Goal: Transaction & Acquisition: Purchase product/service

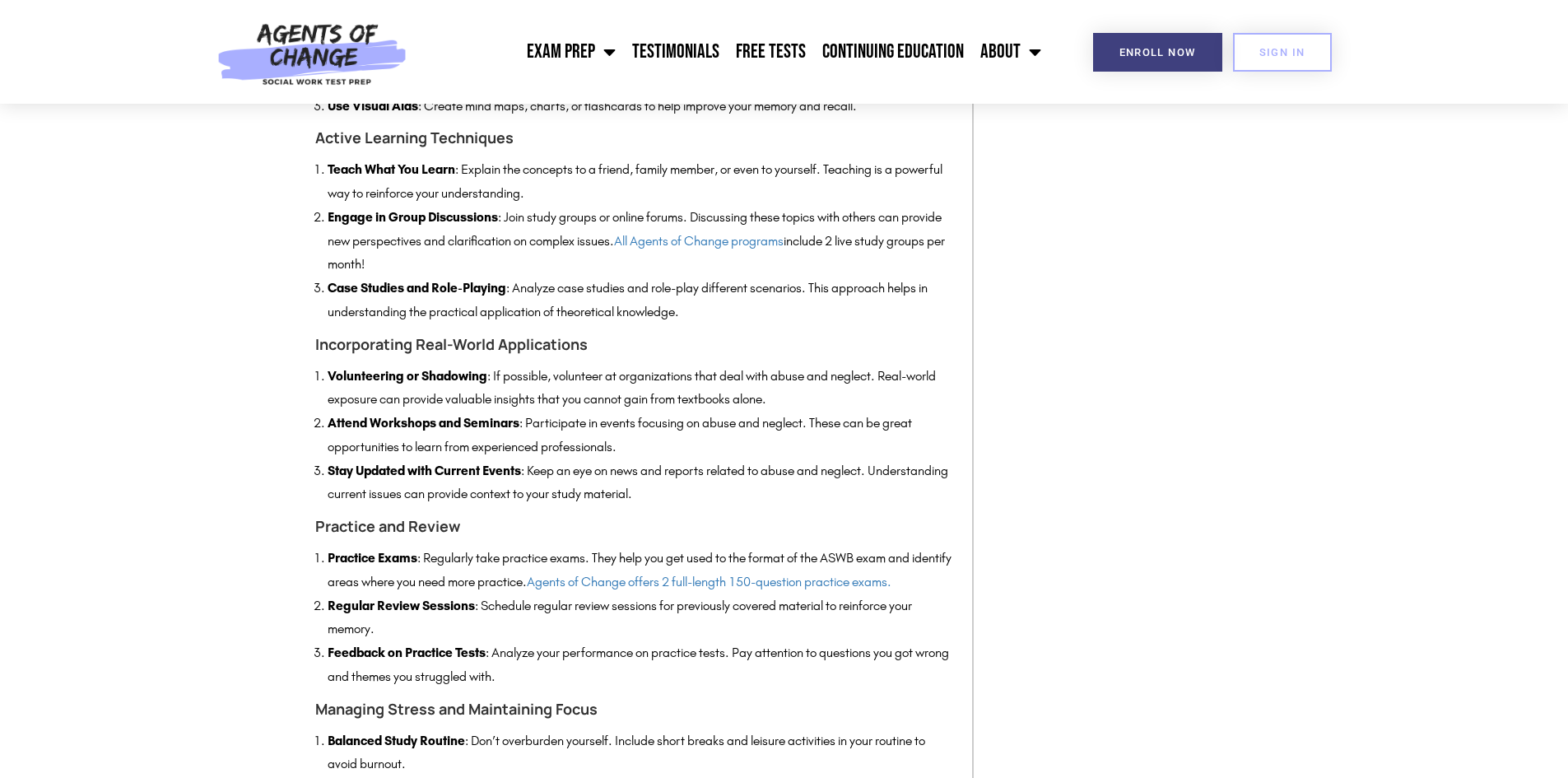
scroll to position [2567, 0]
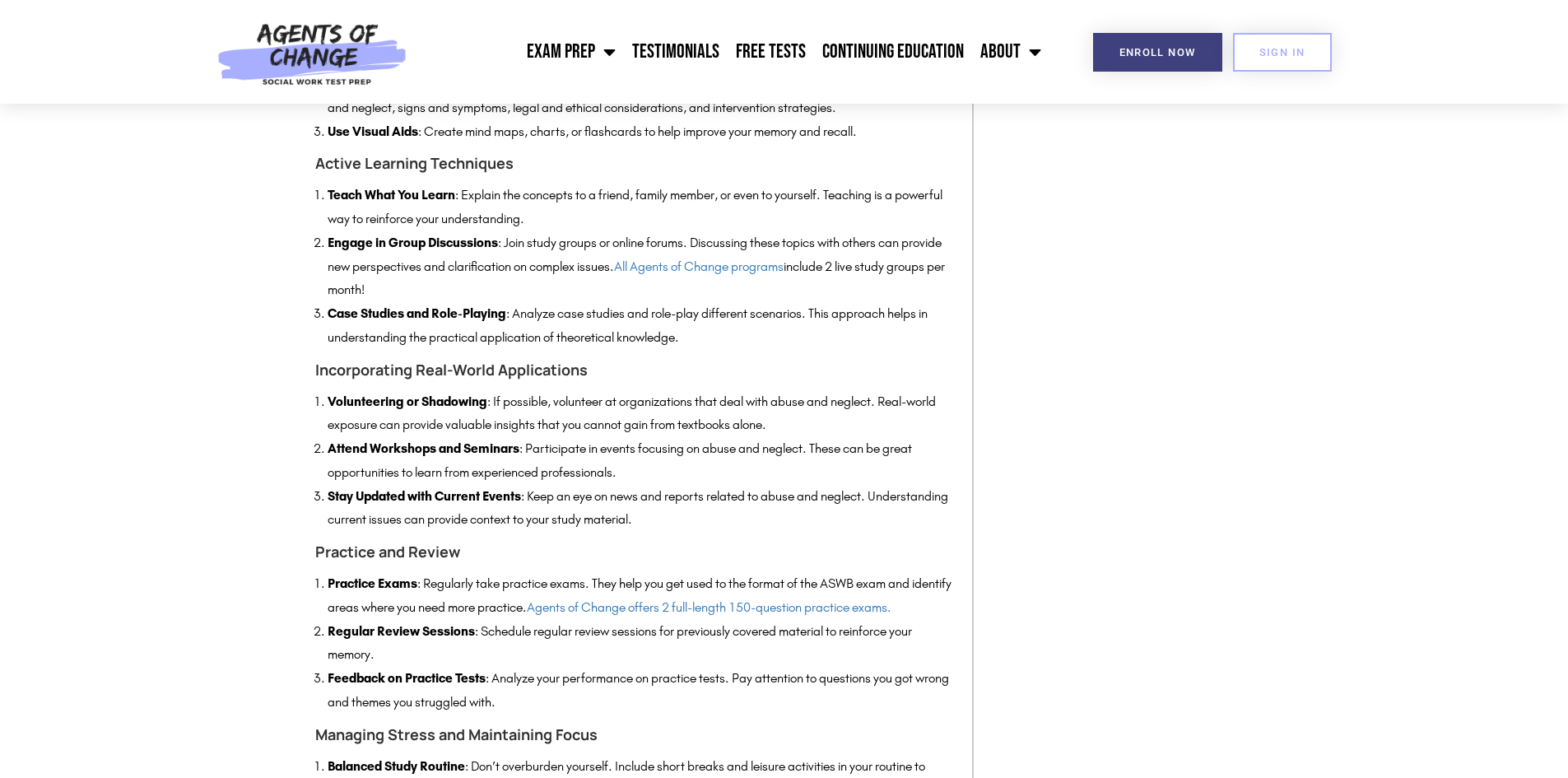
click at [711, 276] on li "Engage in Group Discussions : Join study groups or online forums. Discussing th…" at bounding box center [641, 267] width 628 height 71
click at [711, 272] on link "All Agents of Change programs" at bounding box center [699, 265] width 170 height 16
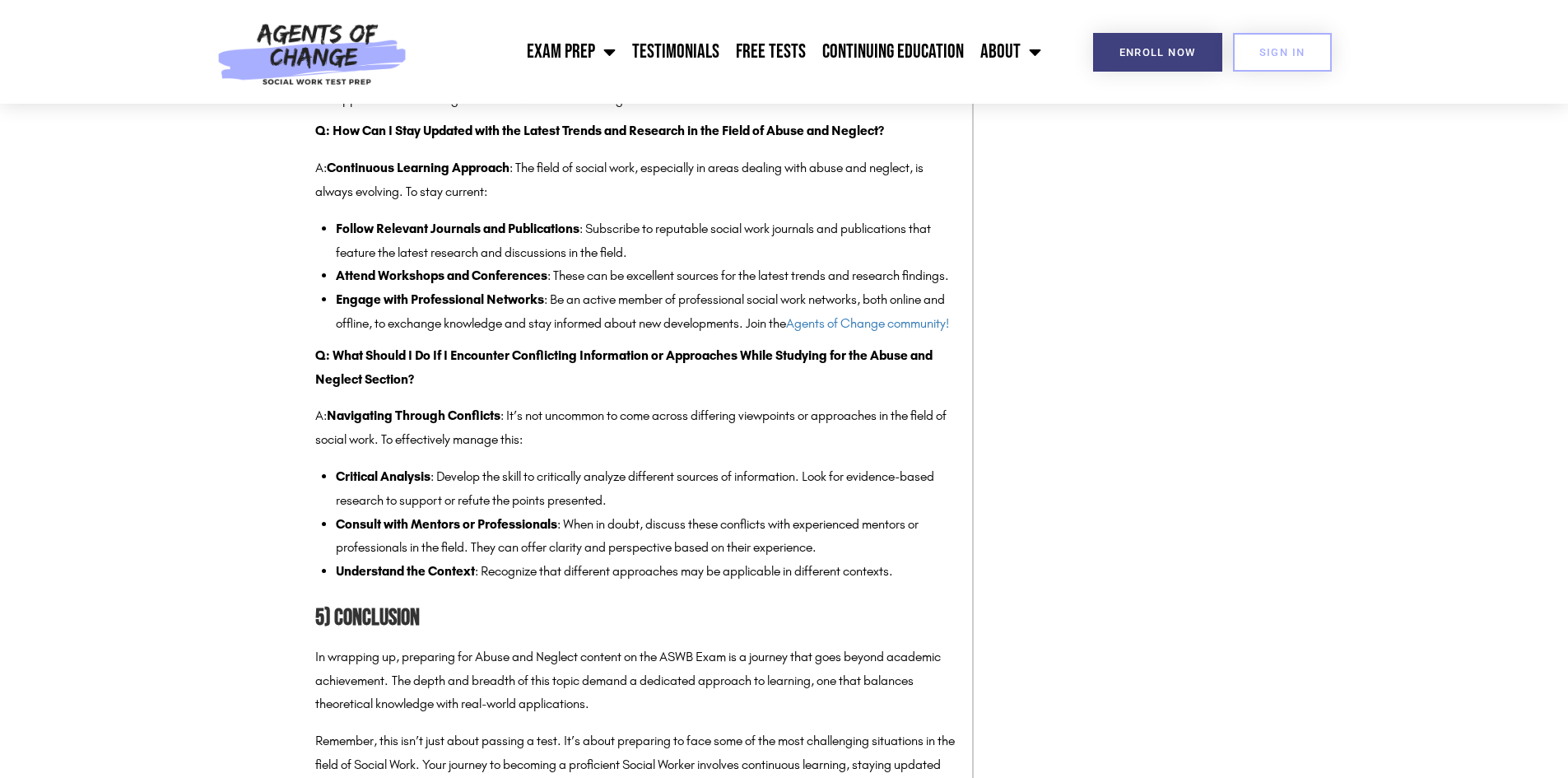
scroll to position [4971, 0]
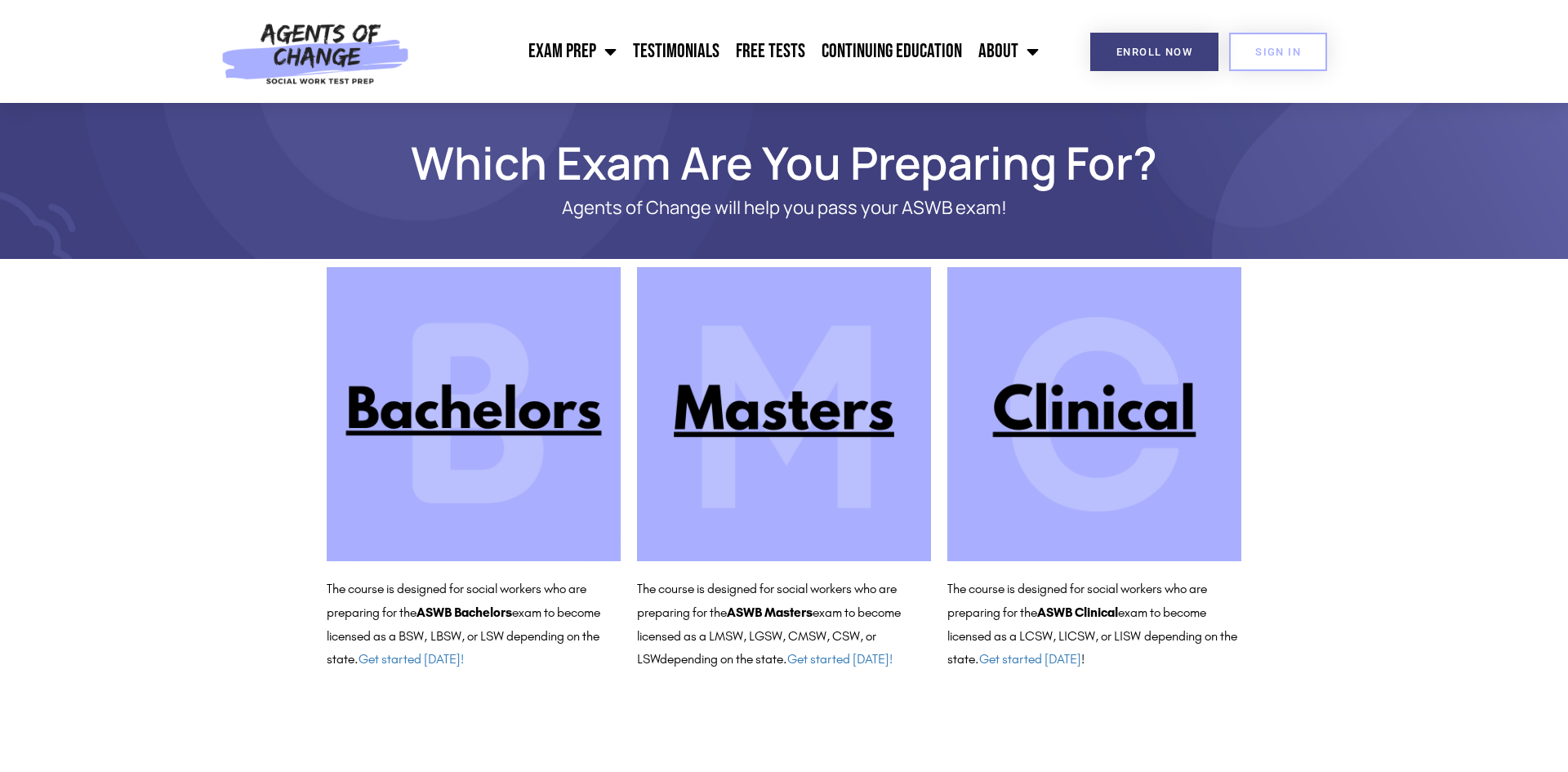
drag, startPoint x: 0, startPoint y: 0, endPoint x: 1107, endPoint y: 419, distance: 1183.6
click at [1107, 419] on img at bounding box center [1095, 414] width 294 height 294
